Goal: Complete application form

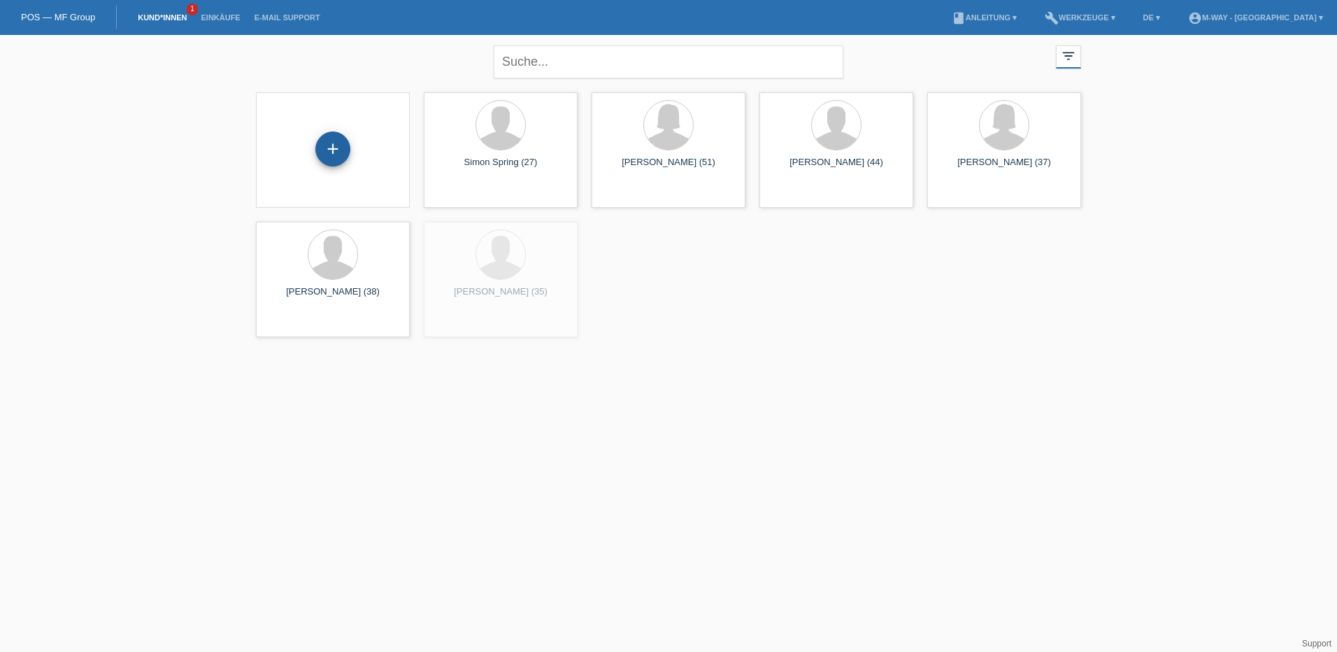
click at [317, 143] on div "+" at bounding box center [333, 149] width 34 height 24
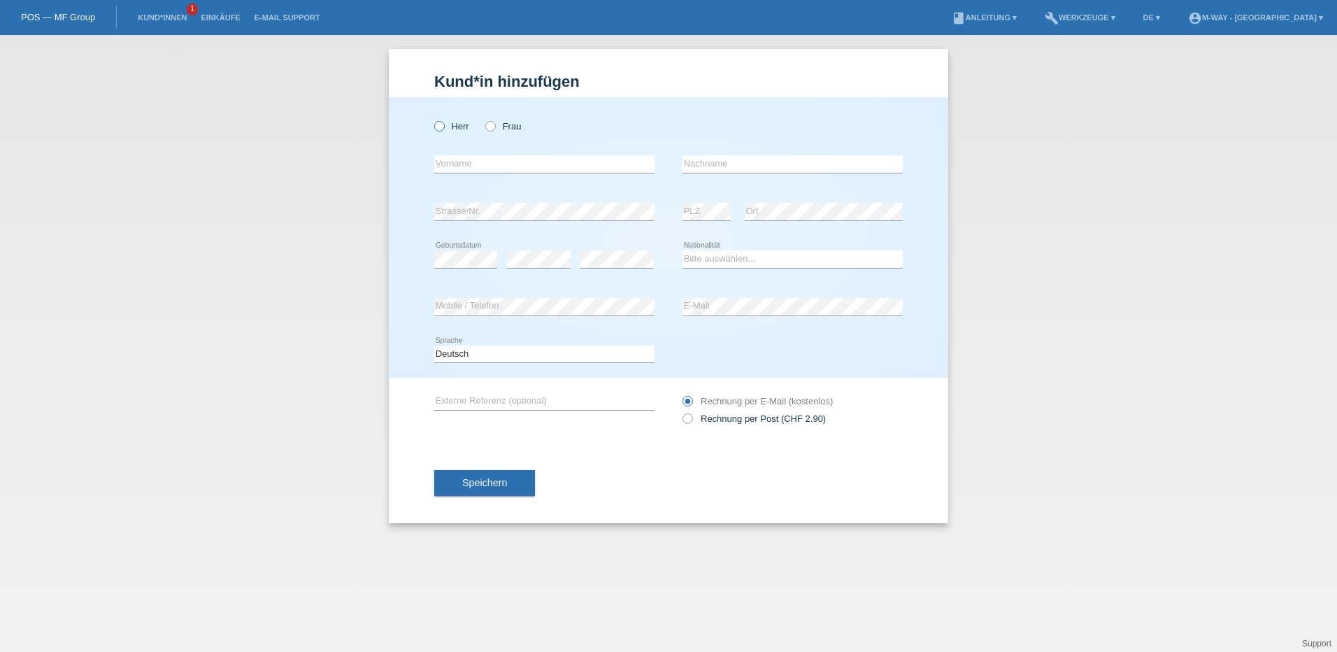
click at [432, 119] on icon at bounding box center [432, 119] width 0 height 0
click at [443, 127] on input "Herr" at bounding box center [438, 125] width 9 height 9
radio input "true"
click at [454, 161] on input "text" at bounding box center [544, 163] width 220 height 17
type input "[PERSON_NAME]"
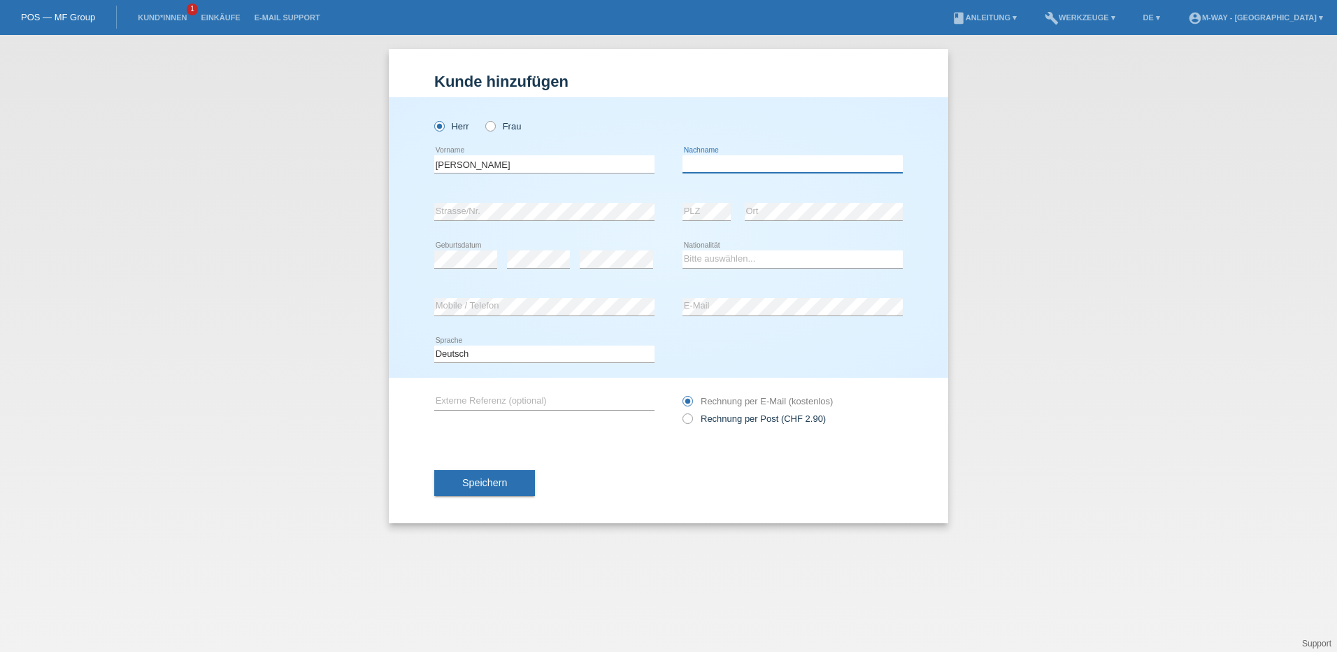
click at [752, 170] on input "text" at bounding box center [792, 163] width 220 height 17
type input "Sasse"
click at [482, 222] on div "error Strasse/Nr." at bounding box center [544, 212] width 220 height 48
click at [735, 252] on select "Bitte auswählen... Schweiz Deutschland Liechtenstein Österreich ------------ Af…" at bounding box center [792, 258] width 220 height 17
select select "CH"
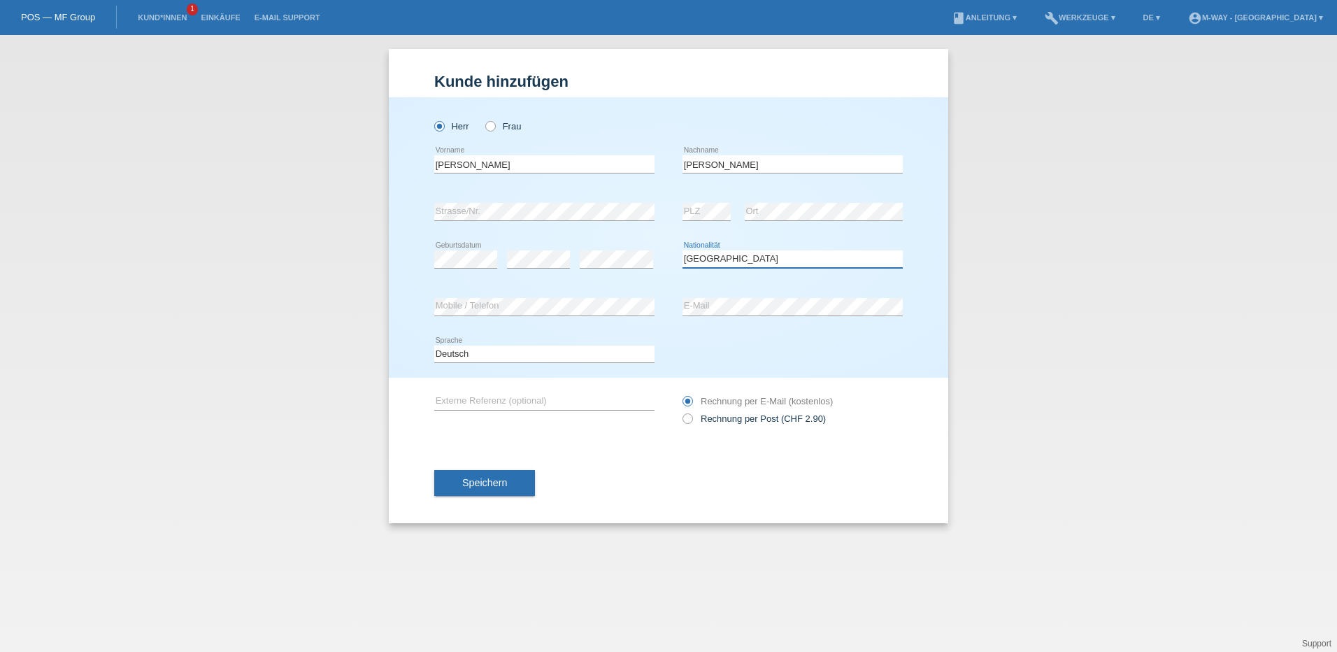
click at [682, 250] on select "Bitte auswählen... Schweiz Deutschland Liechtenstein Österreich ------------ Af…" at bounding box center [792, 258] width 220 height 17
click at [608, 289] on div "error Mobile / Telefon" at bounding box center [544, 307] width 220 height 48
click at [519, 480] on button "Speichern" at bounding box center [484, 483] width 101 height 27
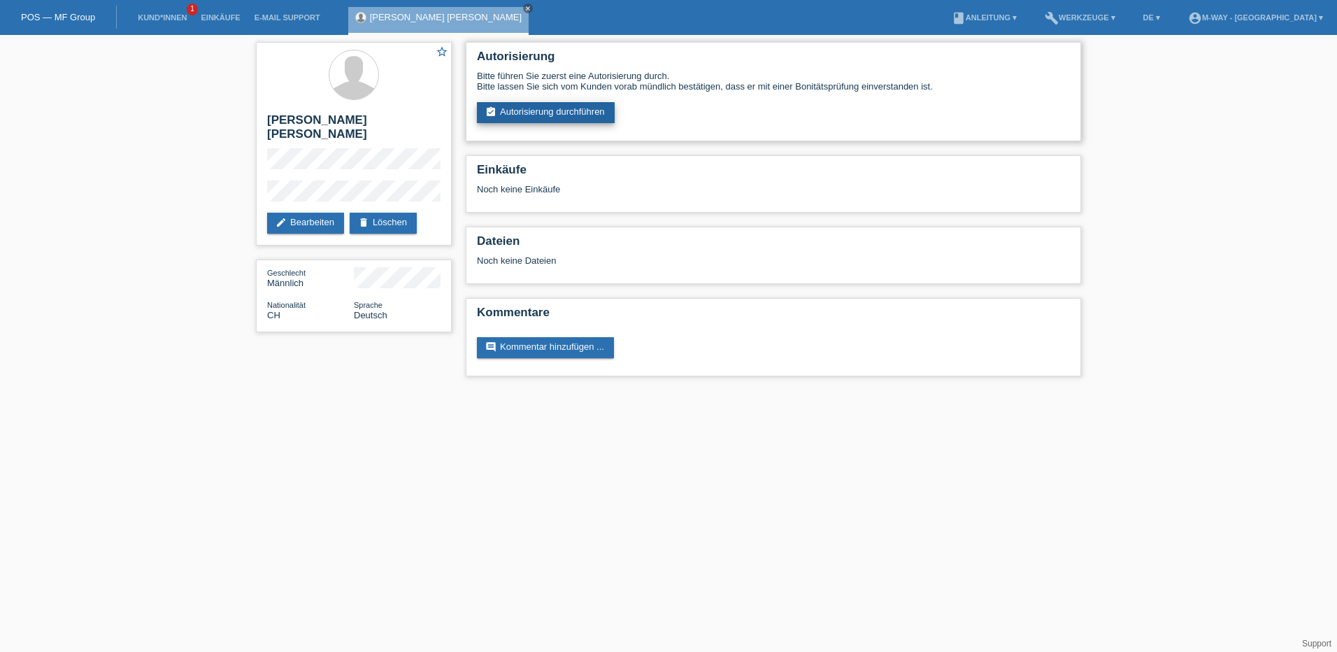
click at [538, 113] on link "assignment_turned_in Autorisierung durchführen" at bounding box center [546, 112] width 138 height 21
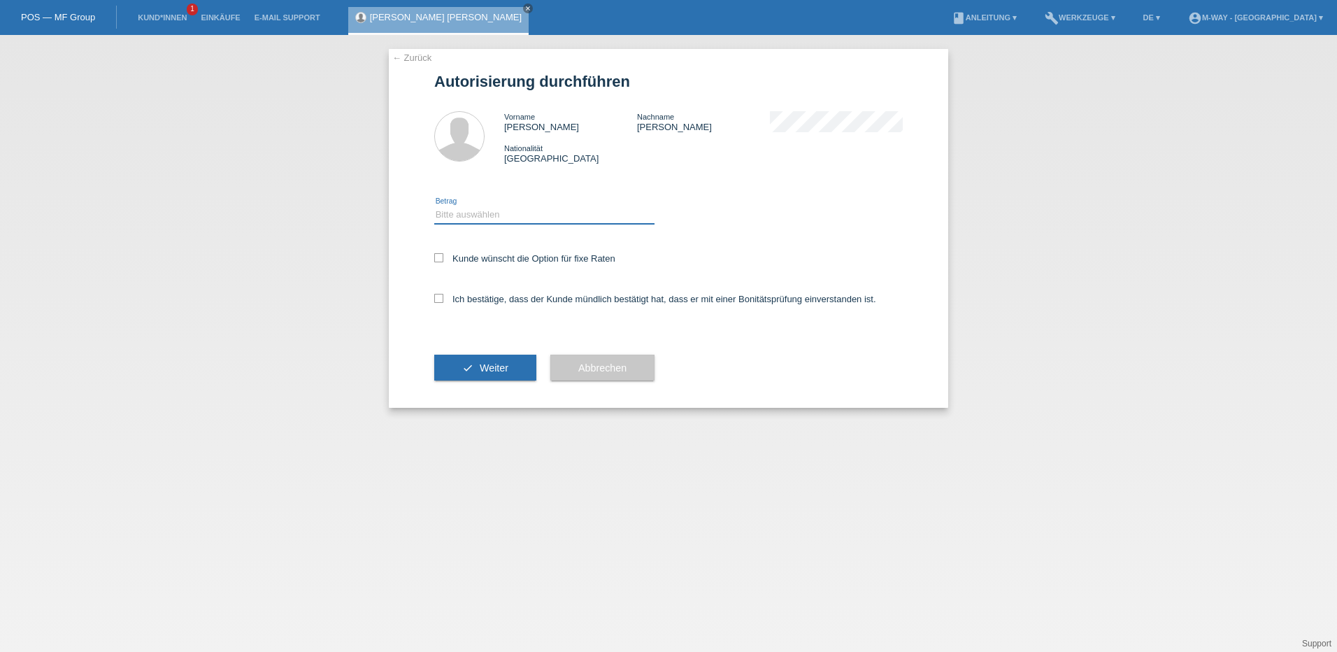
click at [468, 213] on select "Bitte auswählen CHF 1.00 - CHF 499.00 CHF 500.00 - CHF 1'999.00 CHF 2'000.00 - …" at bounding box center [544, 214] width 220 height 17
select select "3"
click at [434, 206] on select "Bitte auswählen CHF 1.00 - CHF 499.00 CHF 500.00 - CHF 1'999.00 CHF 2'000.00 - …" at bounding box center [544, 214] width 220 height 17
click at [479, 258] on label "Kunde wünscht die Option für fixe Raten" at bounding box center [524, 258] width 181 height 10
click at [443, 258] on input "Kunde wünscht die Option für fixe Raten" at bounding box center [438, 257] width 9 height 9
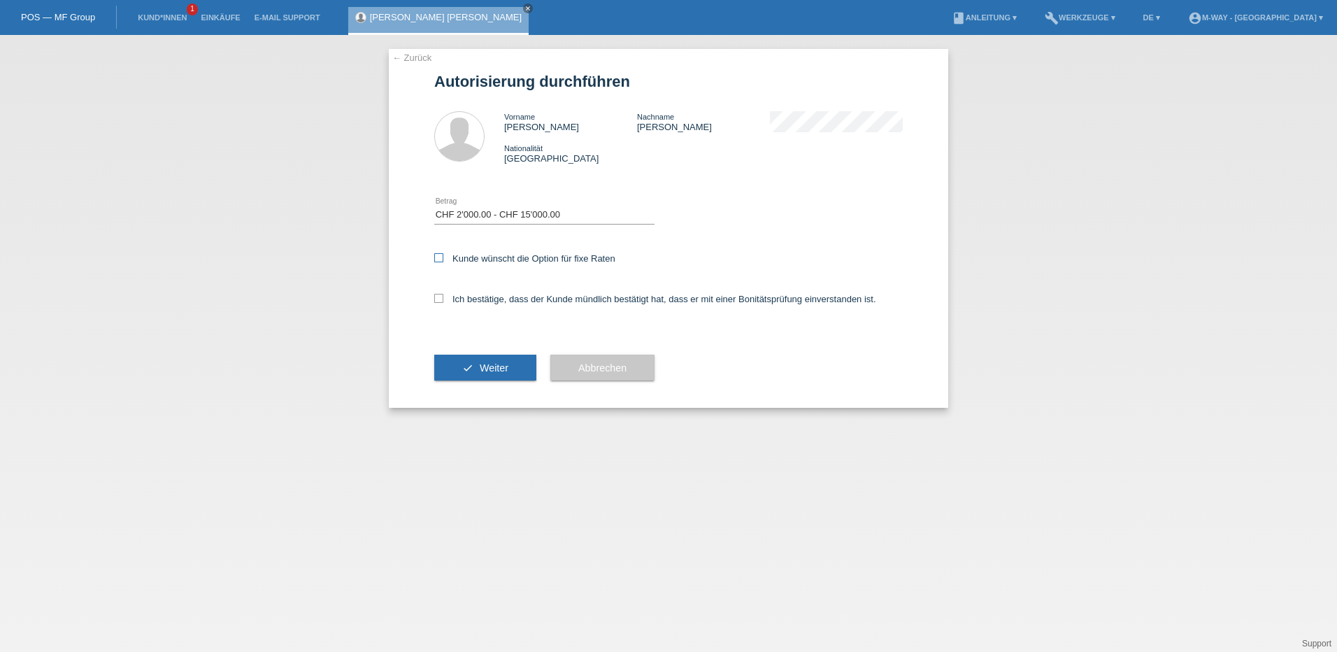
checkbox input "true"
click at [470, 299] on label "Ich bestätige, dass der Kunde mündlich bestätigt hat, dass er mit einer Bonität…" at bounding box center [655, 299] width 442 height 10
click at [443, 299] on input "Ich bestätige, dass der Kunde mündlich bestätigt hat, dass er mit einer Bonität…" at bounding box center [438, 298] width 9 height 9
checkbox input "true"
click at [505, 371] on span "Weiter" at bounding box center [494, 367] width 29 height 11
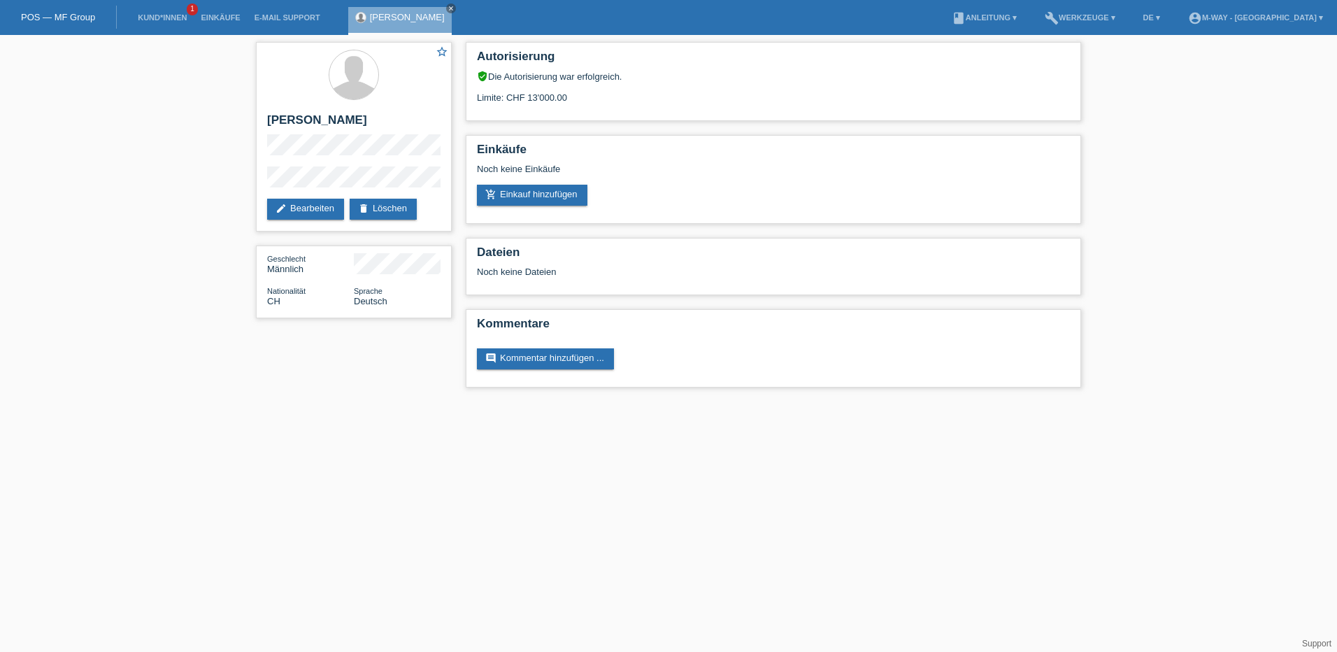
click at [118, 143] on div "star_border [PERSON_NAME] edit Bearbeiten delete Löschen Geschlecht Männlich Na…" at bounding box center [668, 218] width 1337 height 366
